Goal: Transaction & Acquisition: Book appointment/travel/reservation

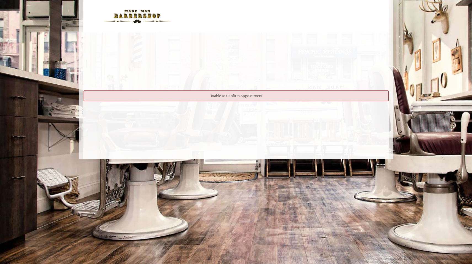
click at [137, 16] on img at bounding box center [137, 16] width 76 height 30
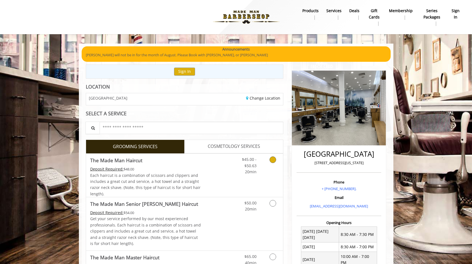
click at [262, 167] on div "Grooming services" at bounding box center [272, 164] width 22 height 21
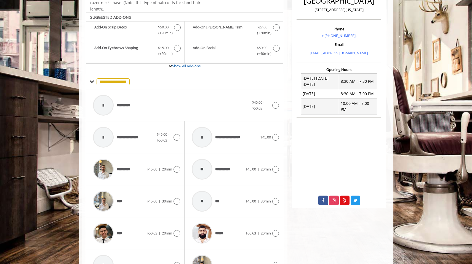
scroll to position [164, 0]
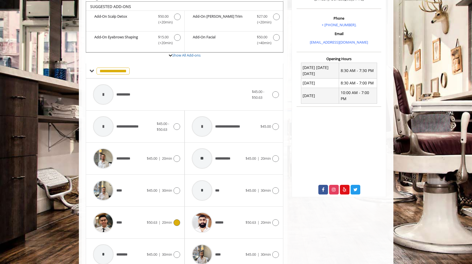
click at [155, 215] on div "**** $50.63 | 20min" at bounding box center [135, 222] width 90 height 26
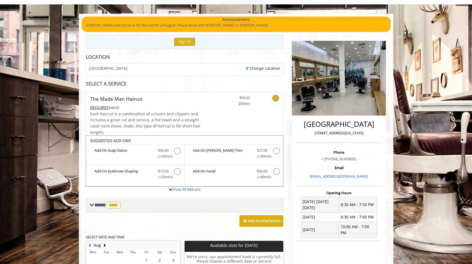
scroll to position [28, 0]
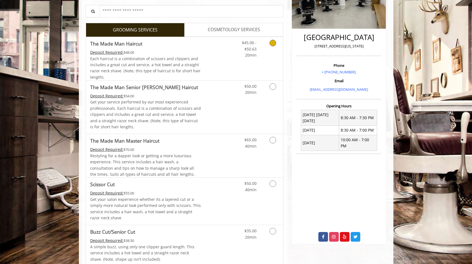
scroll to position [117, 0]
click at [176, 70] on span "Each haircut is a combination of scissors and clippers and includes a great cut…" at bounding box center [145, 67] width 110 height 24
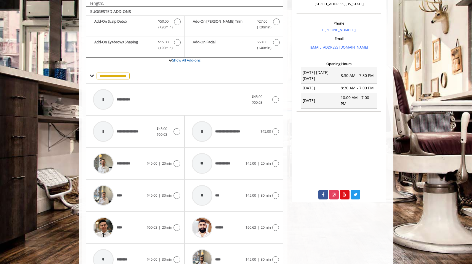
scroll to position [164, 0]
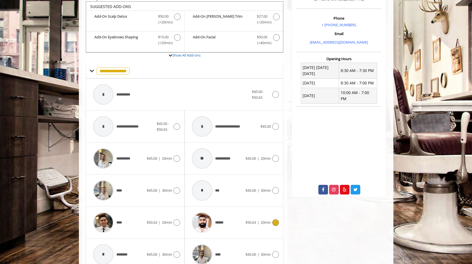
click at [217, 209] on span "******" at bounding box center [208, 222] width 38 height 26
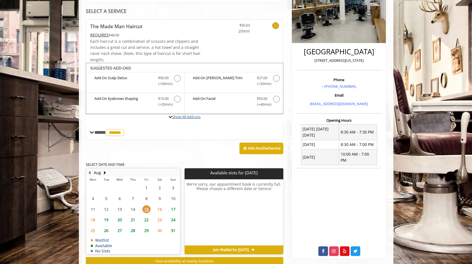
scroll to position [117, 0]
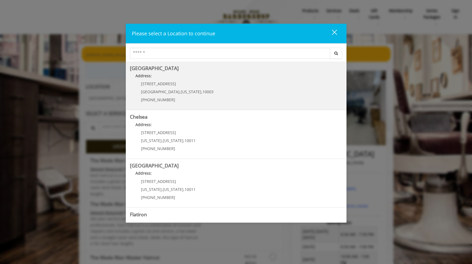
click at [169, 95] on div "[STREET_ADDRESS][US_STATE] (212) 598-1840" at bounding box center [173, 94] width 86 height 24
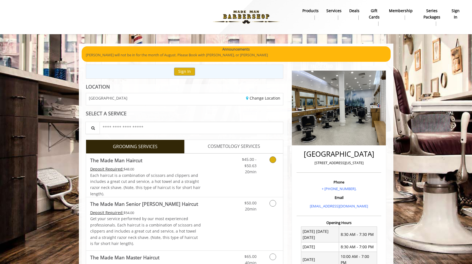
click at [192, 173] on span "Each haircut is a combination of scissors and clippers and includes a great cut…" at bounding box center [145, 185] width 110 height 24
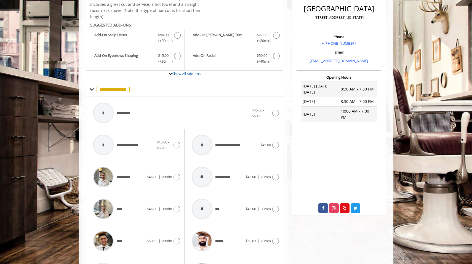
scroll to position [164, 0]
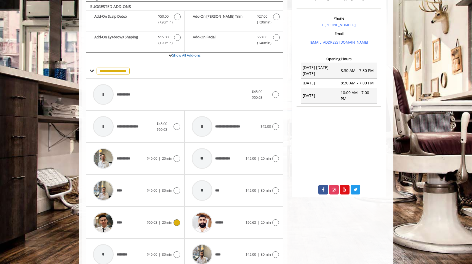
click at [144, 215] on div "****" at bounding box center [118, 222] width 57 height 26
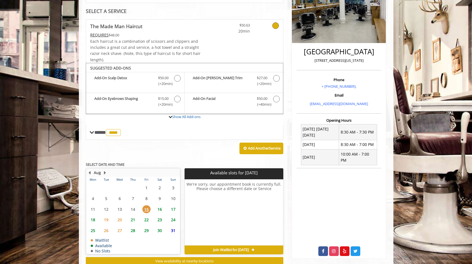
scroll to position [117, 0]
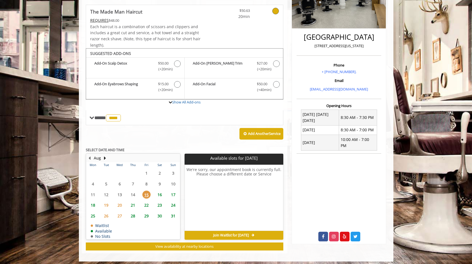
click at [160, 202] on span "23" at bounding box center [160, 205] width 8 height 8
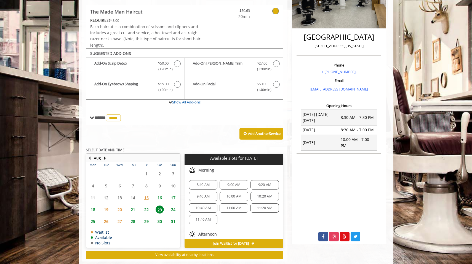
scroll to position [125, 0]
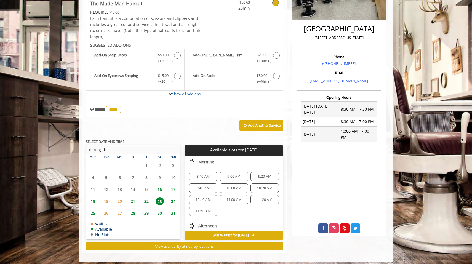
click at [227, 188] on span "10:00 AM" at bounding box center [234, 188] width 15 height 4
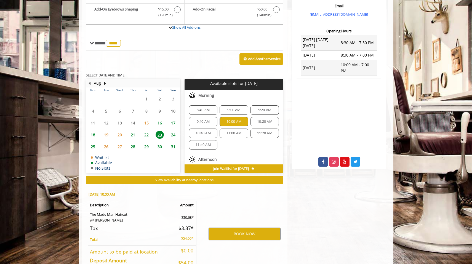
scroll to position [224, 0]
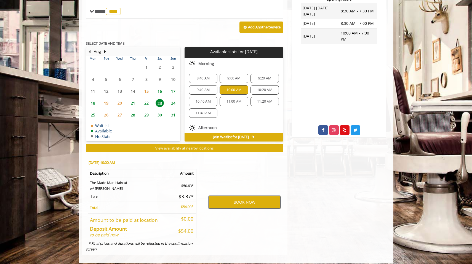
click at [242, 200] on button "BOOK NOW" at bounding box center [245, 202] width 72 height 13
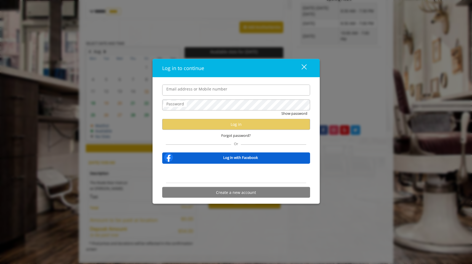
click at [263, 86] on input "Email address or Mobile number" at bounding box center [236, 89] width 148 height 11
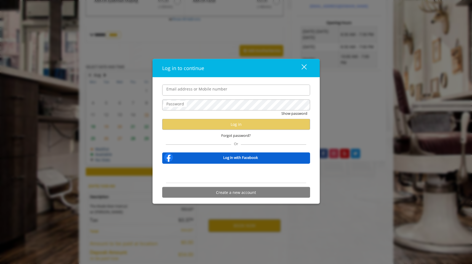
scroll to position [186, 0]
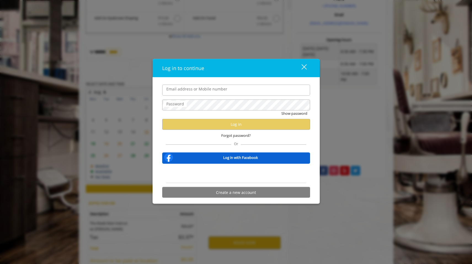
drag, startPoint x: 262, startPoint y: 86, endPoint x: 262, endPoint y: -2, distance: 88.6
click at [262, 0] on html "Something went wrong! Try reload Log in to continue close Email address or Mobi…" at bounding box center [236, 63] width 472 height 492
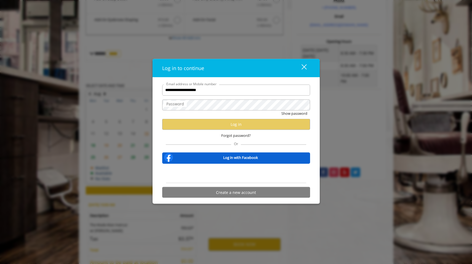
type input "**********"
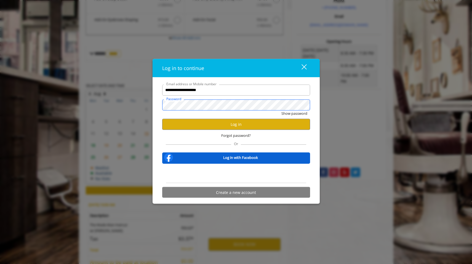
click at [294, 113] on button "Show password" at bounding box center [295, 113] width 26 height 6
click at [266, 127] on button "Log in" at bounding box center [236, 124] width 148 height 11
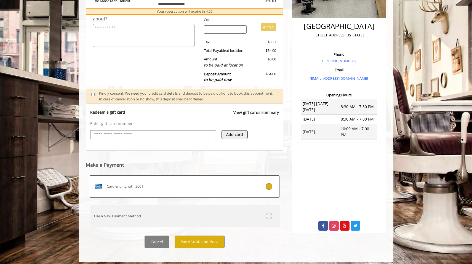
scroll to position [128, 0]
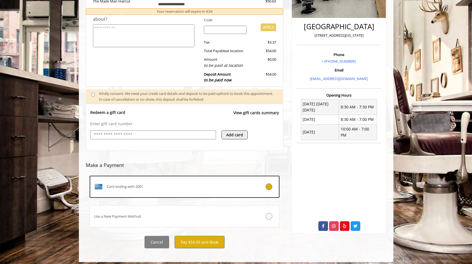
click at [204, 237] on button "Pay $54.00 and Book" at bounding box center [200, 242] width 50 height 12
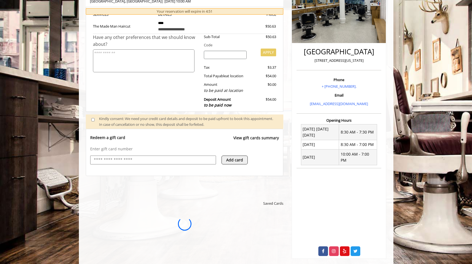
scroll to position [0, 0]
